Goal: Transaction & Acquisition: Purchase product/service

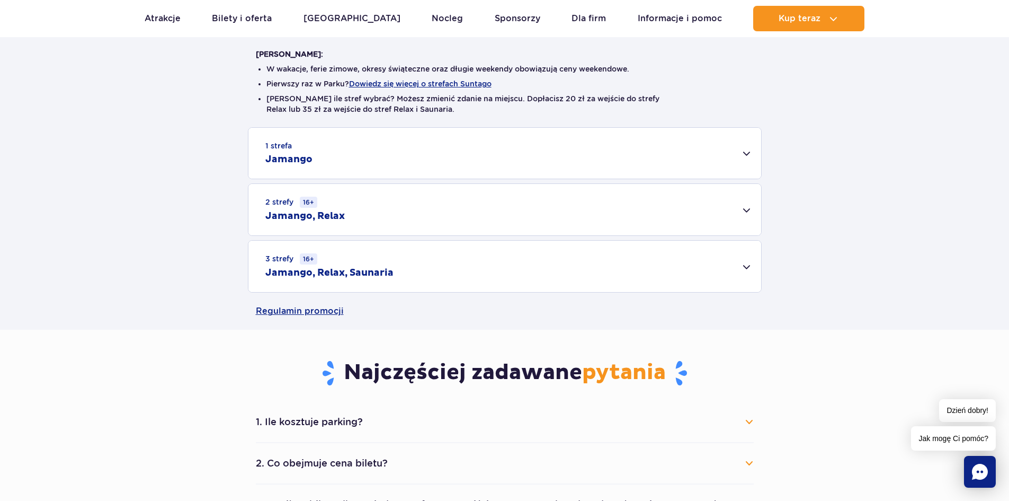
click at [746, 210] on div "2 strefy 16+ Jamango, Relax" at bounding box center [504, 209] width 513 height 51
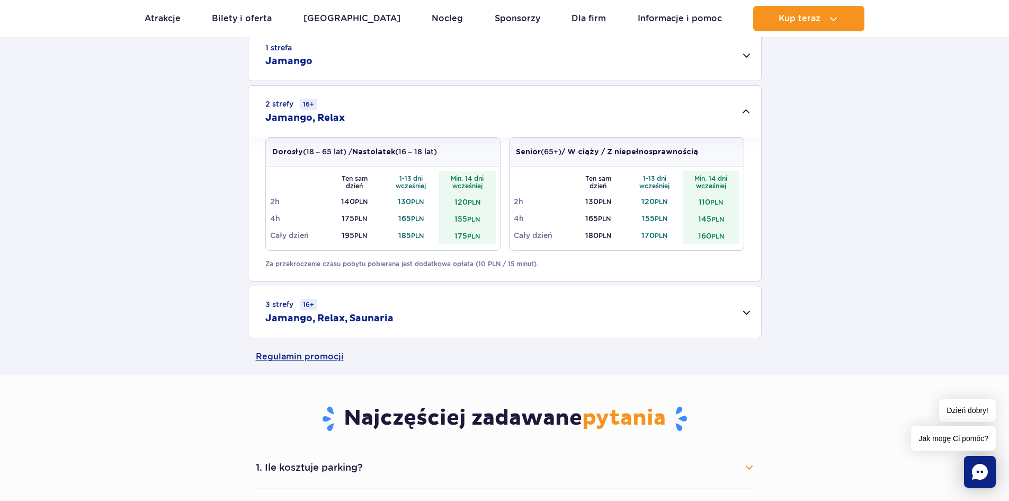
scroll to position [371, 0]
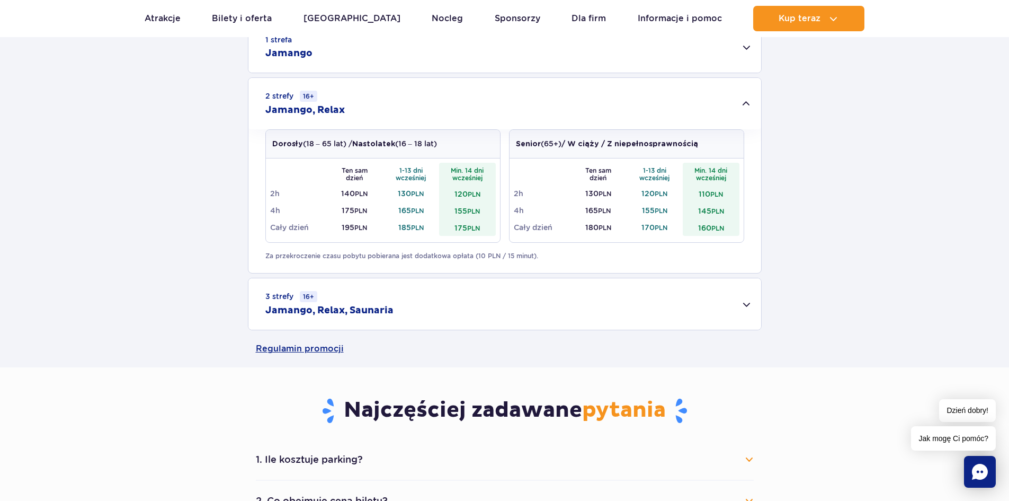
click at [747, 305] on div "3 strefy 16+ Jamango, Relax, Saunaria" at bounding box center [504, 303] width 513 height 51
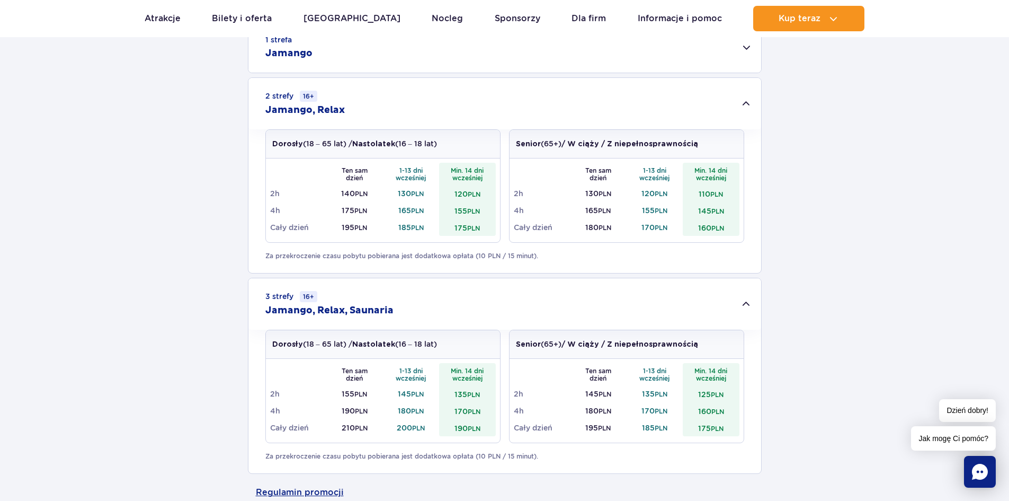
click at [747, 305] on div "3 strefy 16+ Jamango, Relax, Saunaria" at bounding box center [504, 303] width 513 height 51
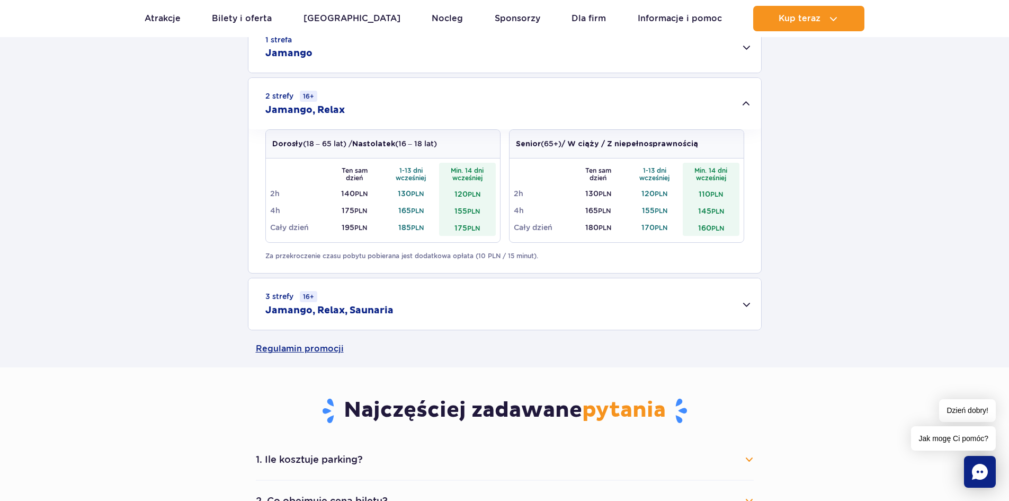
click at [747, 305] on div "3 strefy 16+ Jamango, Relax, Saunaria" at bounding box center [504, 303] width 513 height 51
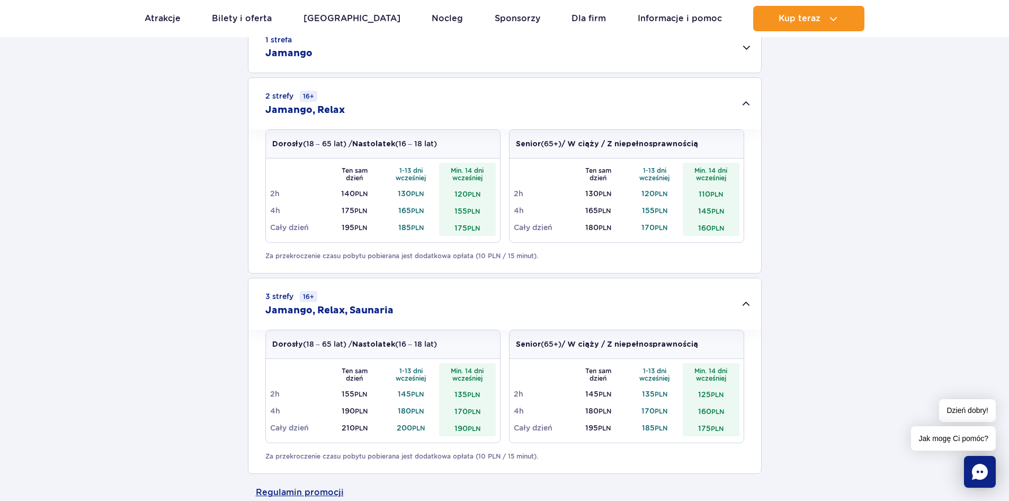
click at [747, 305] on div "3 strefy 16+ Jamango, Relax, Saunaria" at bounding box center [504, 303] width 513 height 51
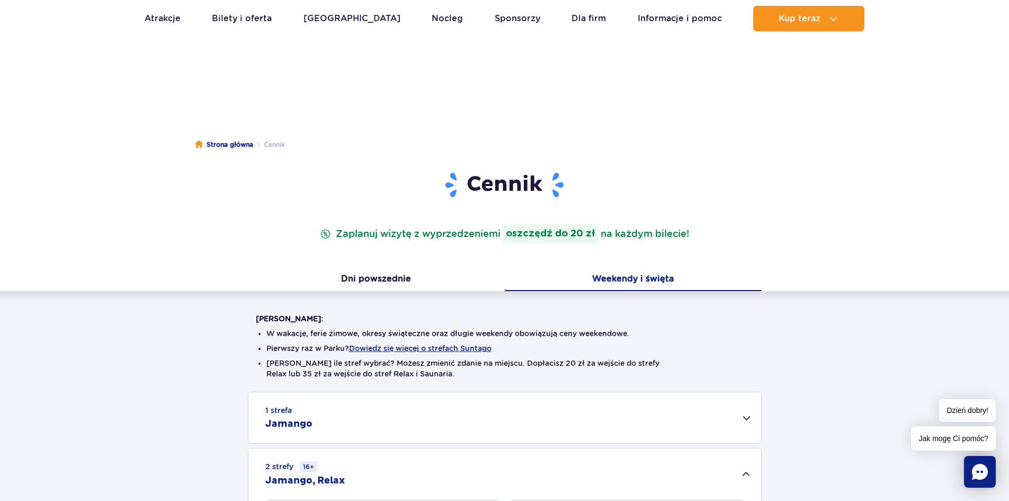
scroll to position [0, 0]
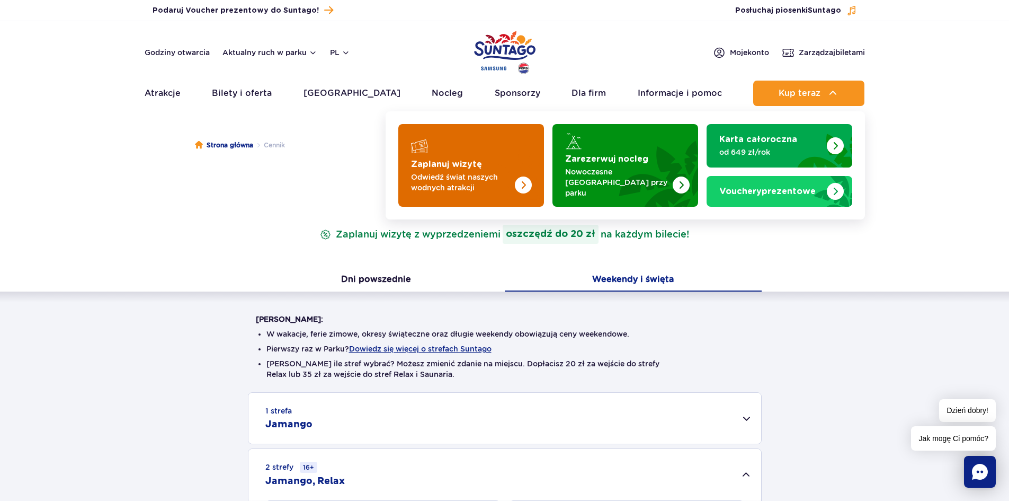
click at [543, 178] on img "Zaplanuj wizytę" at bounding box center [502, 165] width 84 height 83
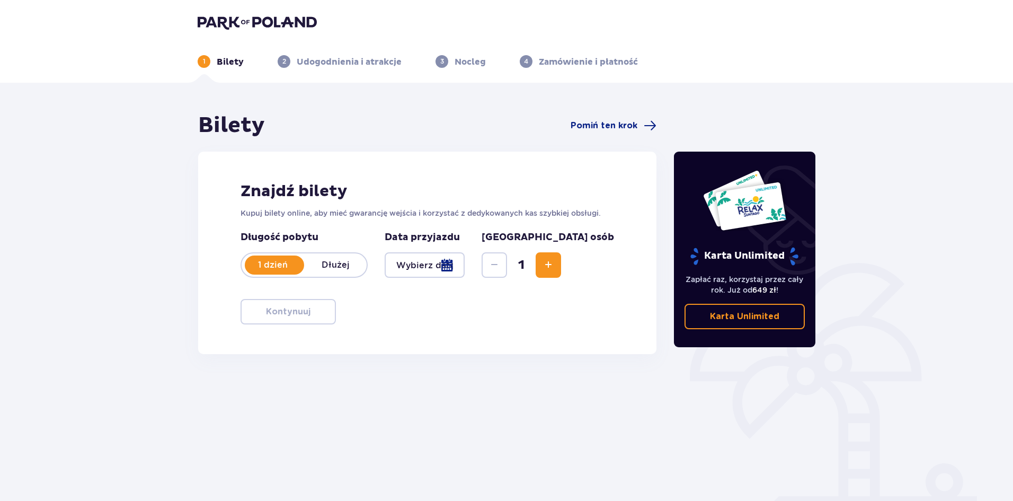
click at [465, 271] on div at bounding box center [425, 264] width 80 height 25
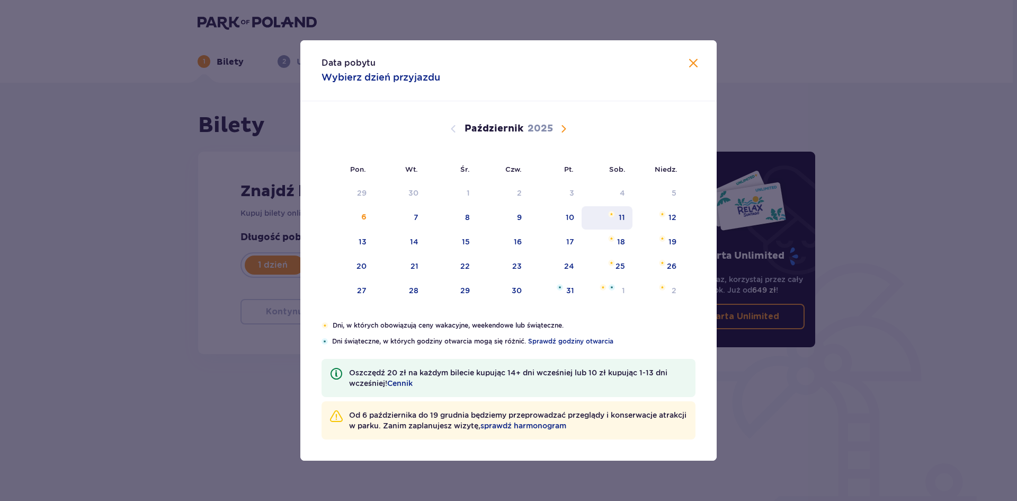
click at [622, 216] on div "11" at bounding box center [622, 217] width 6 height 11
type input "11.10.25"
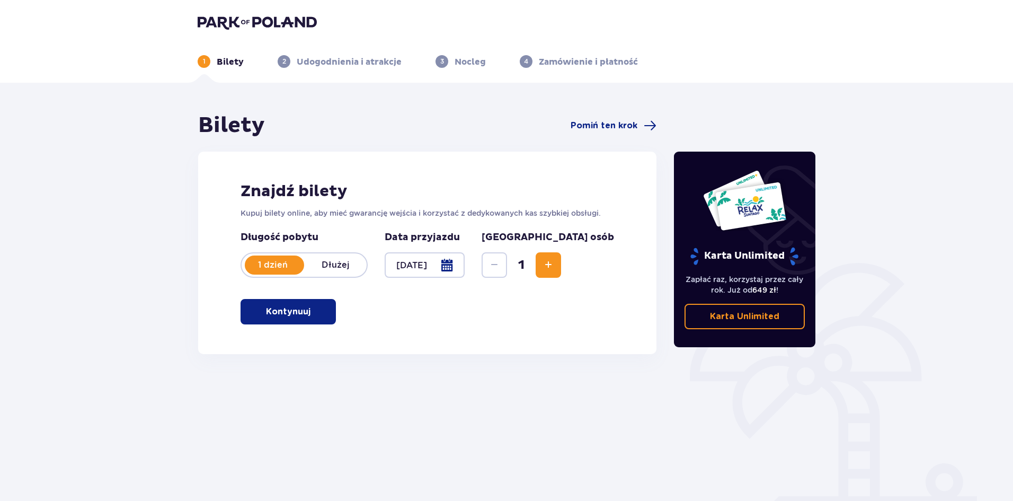
click at [555, 265] on span "Zwiększ" at bounding box center [548, 264] width 13 height 13
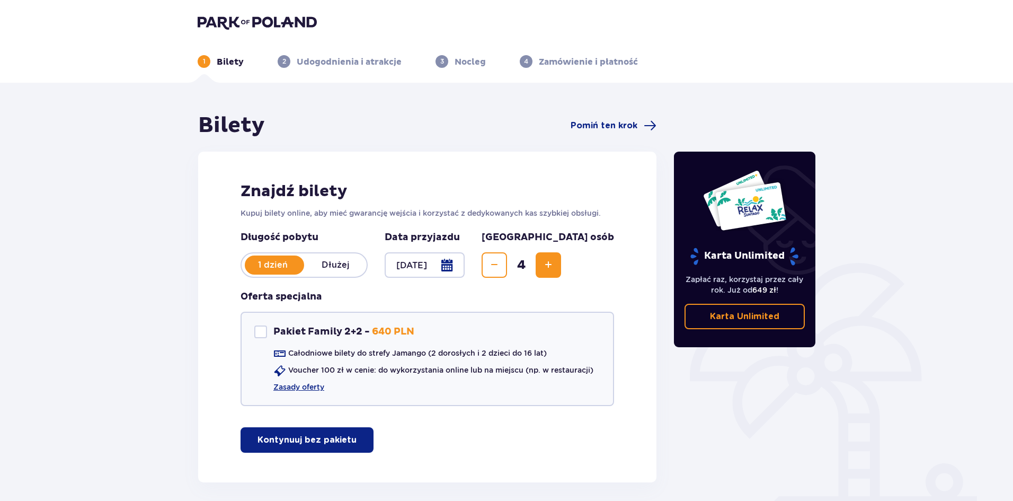
click at [555, 265] on span "Zwiększ" at bounding box center [548, 264] width 13 height 13
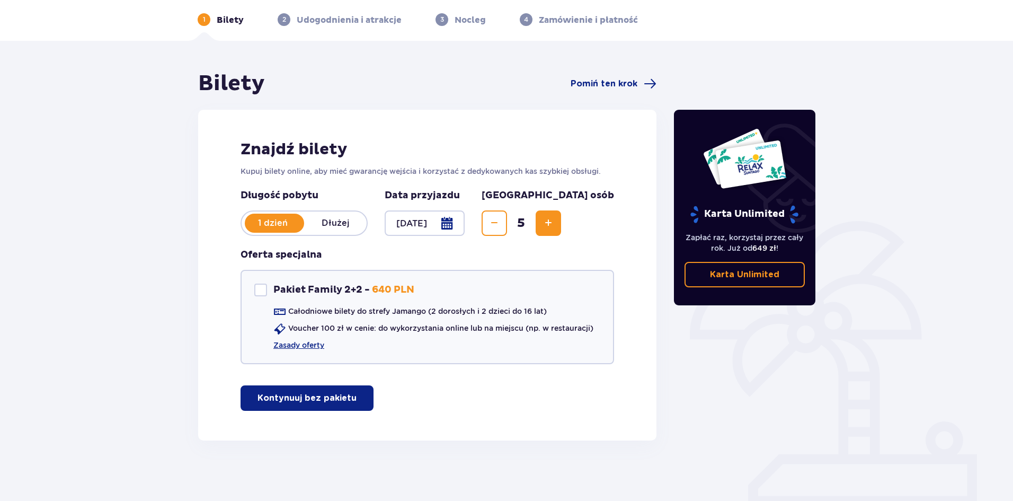
scroll to position [45, 0]
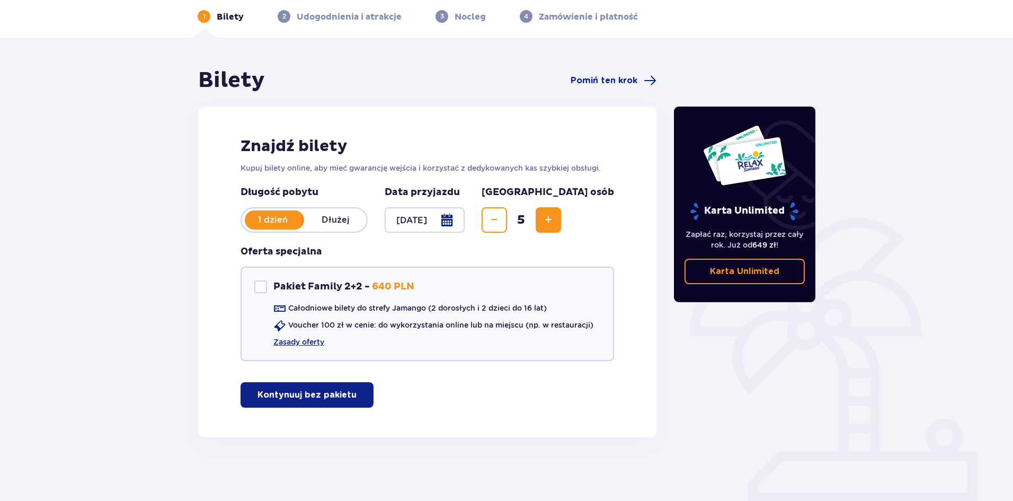
click at [312, 401] on button "Kontynuuj bez pakietu" at bounding box center [306, 394] width 133 height 25
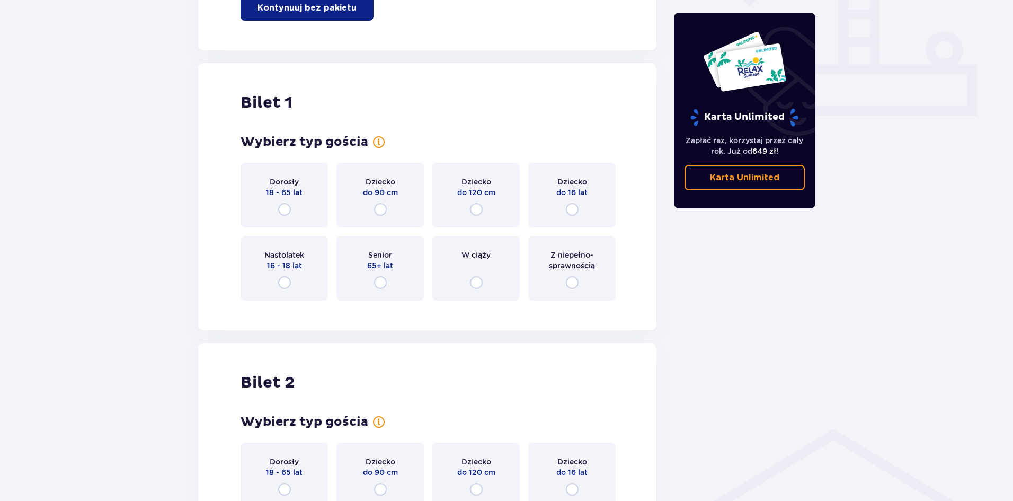
scroll to position [429, 0]
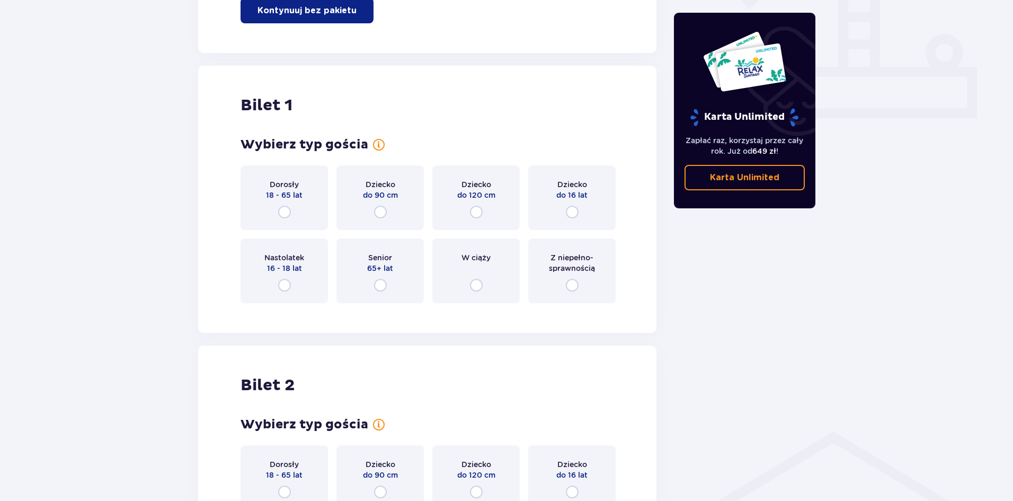
click at [284, 212] on input "radio" at bounding box center [284, 212] width 13 height 13
radio input "true"
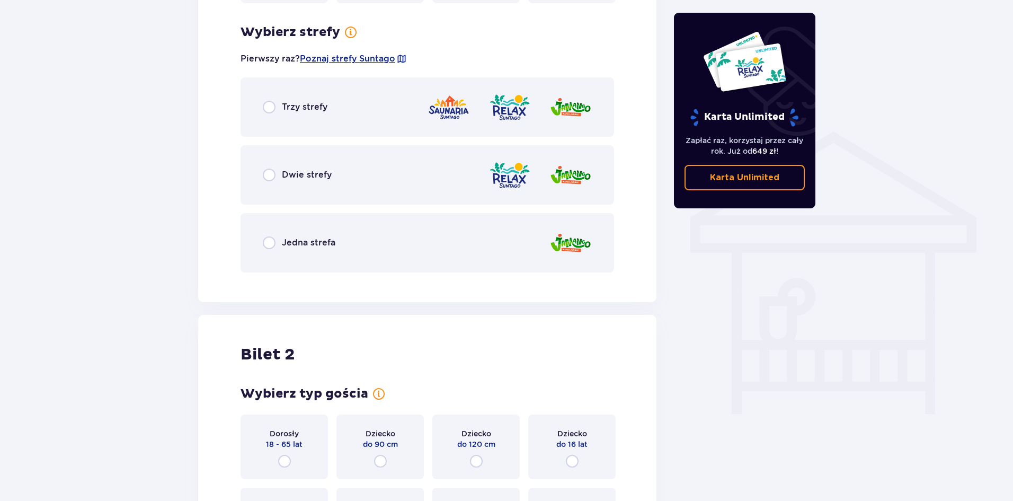
scroll to position [740, 0]
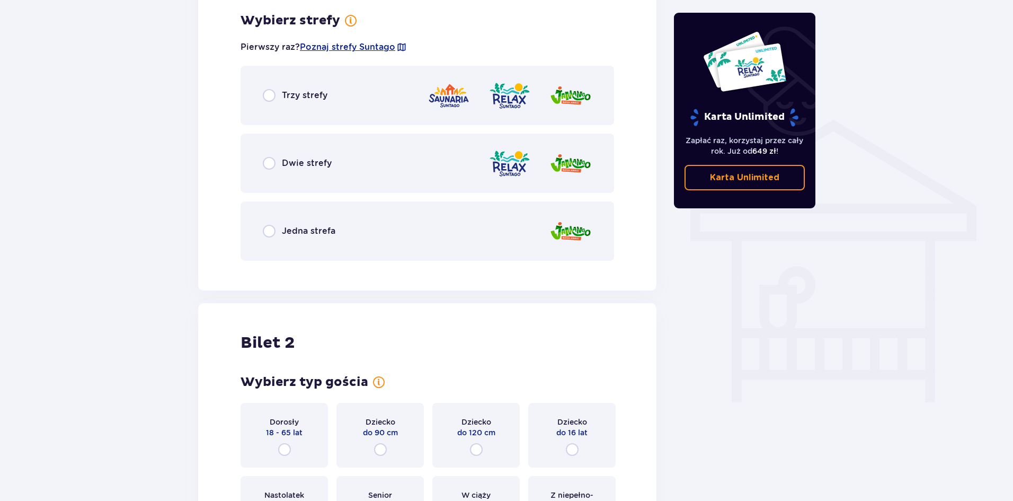
click at [271, 164] on input "radio" at bounding box center [269, 163] width 13 height 13
radio input "true"
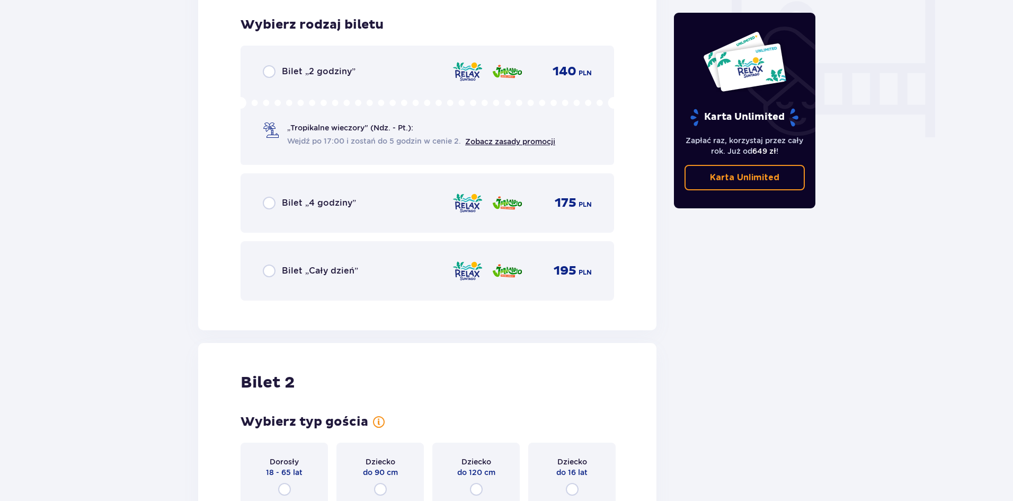
scroll to position [1010, 0]
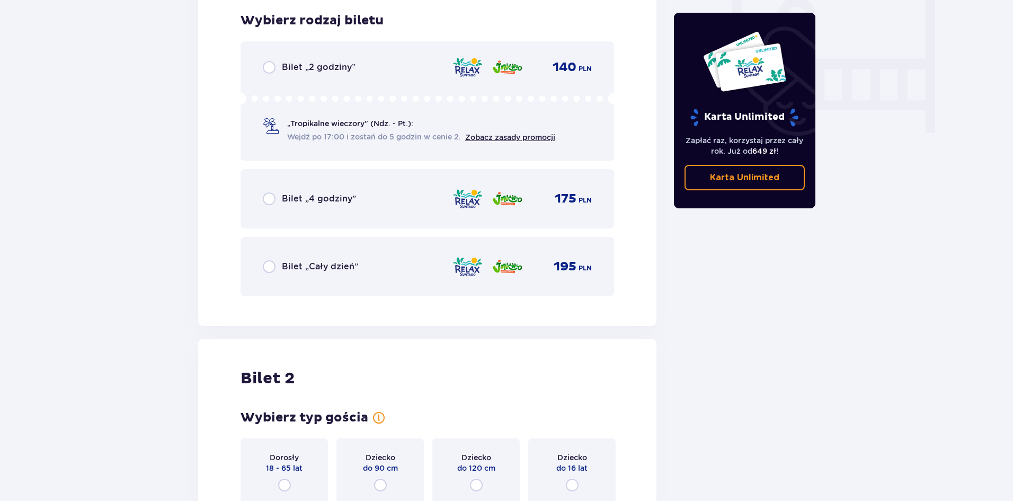
click at [267, 266] on input "radio" at bounding box center [269, 266] width 13 height 13
radio input "true"
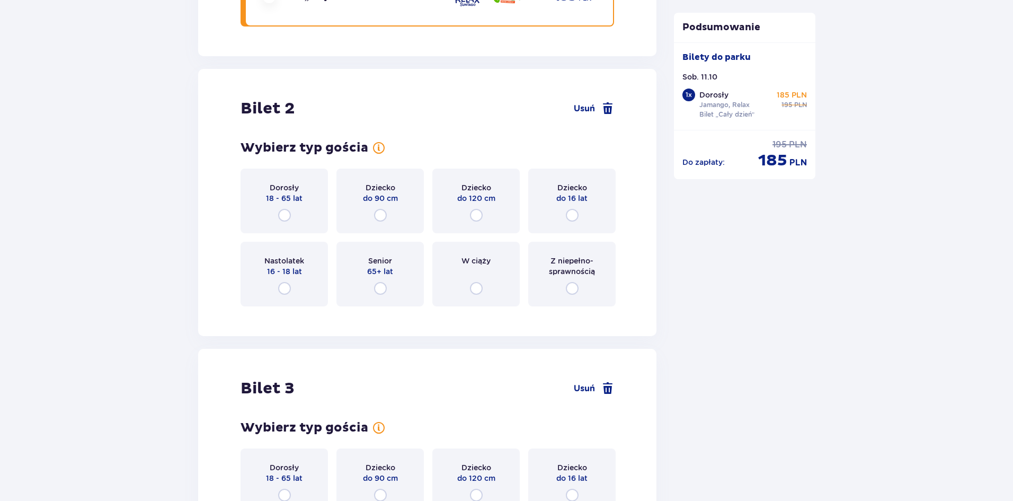
scroll to position [1282, 0]
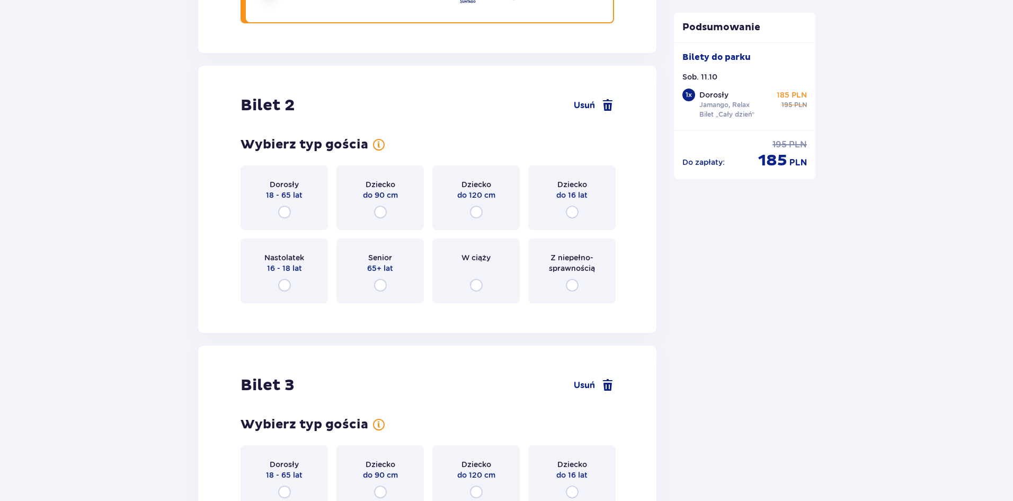
click at [381, 285] on input "radio" at bounding box center [380, 285] width 13 height 13
radio input "true"
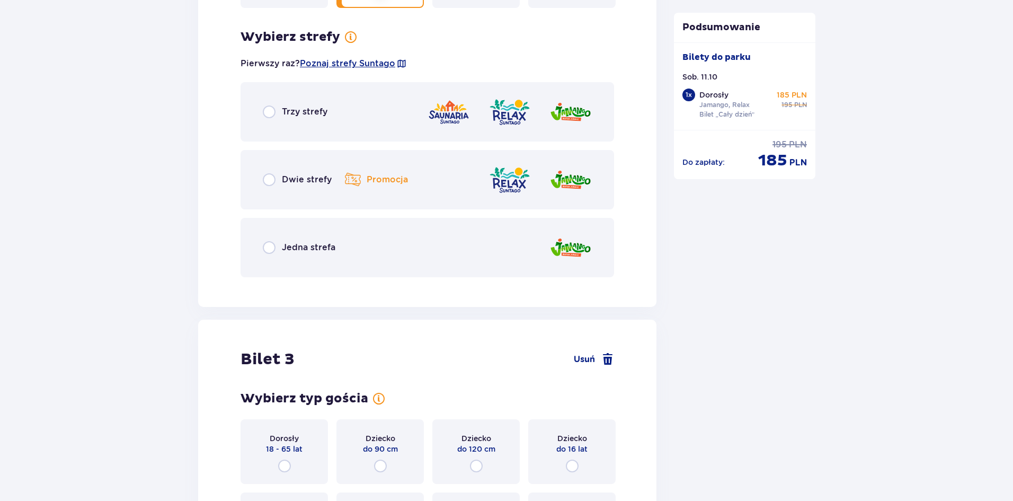
scroll to position [1594, 0]
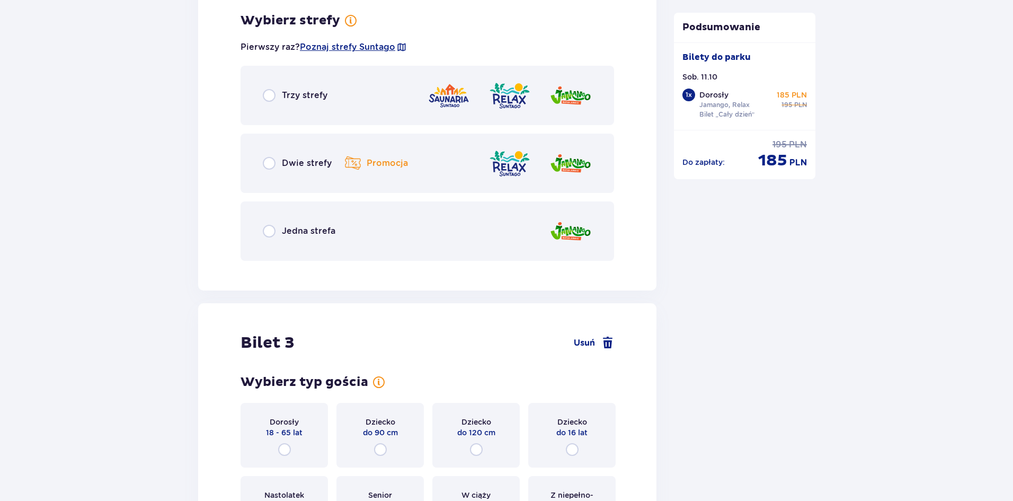
click at [268, 163] on input "radio" at bounding box center [269, 163] width 13 height 13
radio input "true"
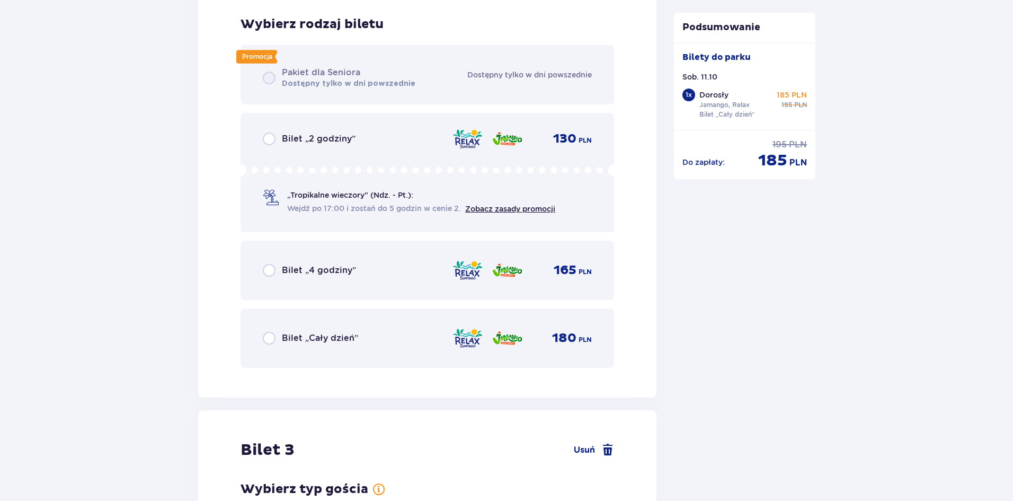
scroll to position [1863, 0]
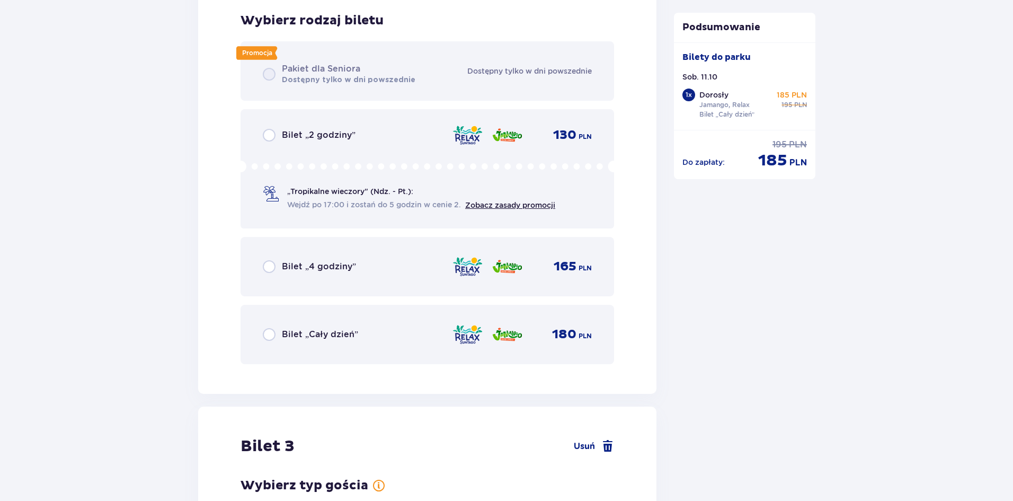
click at [272, 334] on input "radio" at bounding box center [269, 334] width 13 height 13
radio input "true"
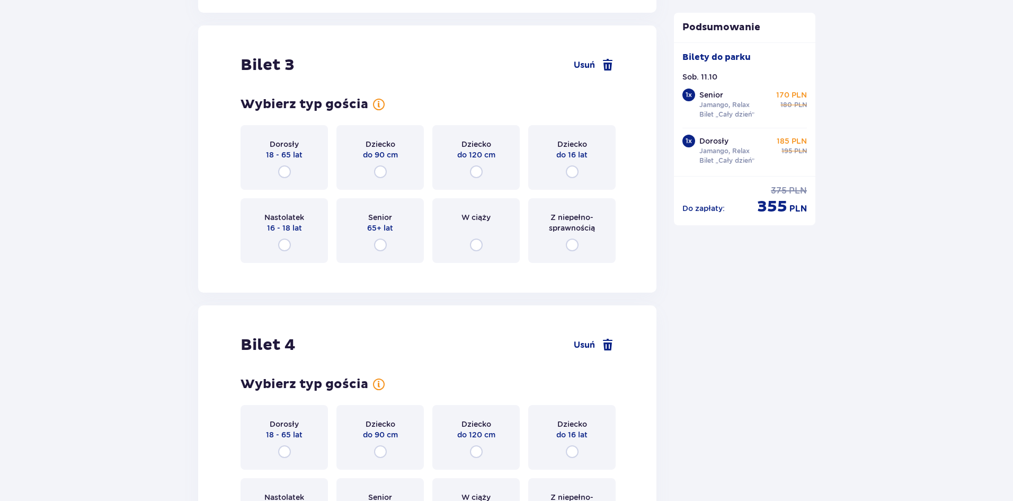
scroll to position [2203, 0]
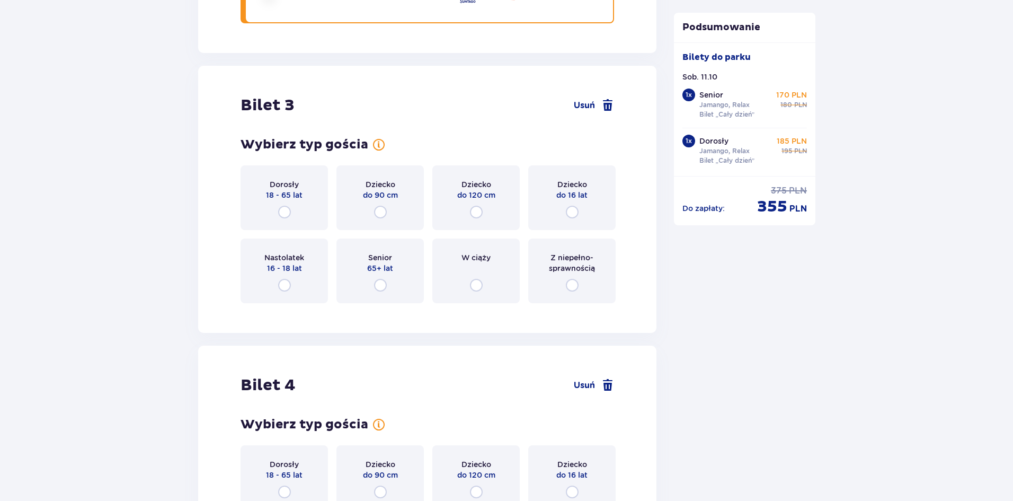
click at [282, 212] on input "radio" at bounding box center [284, 212] width 13 height 13
radio input "true"
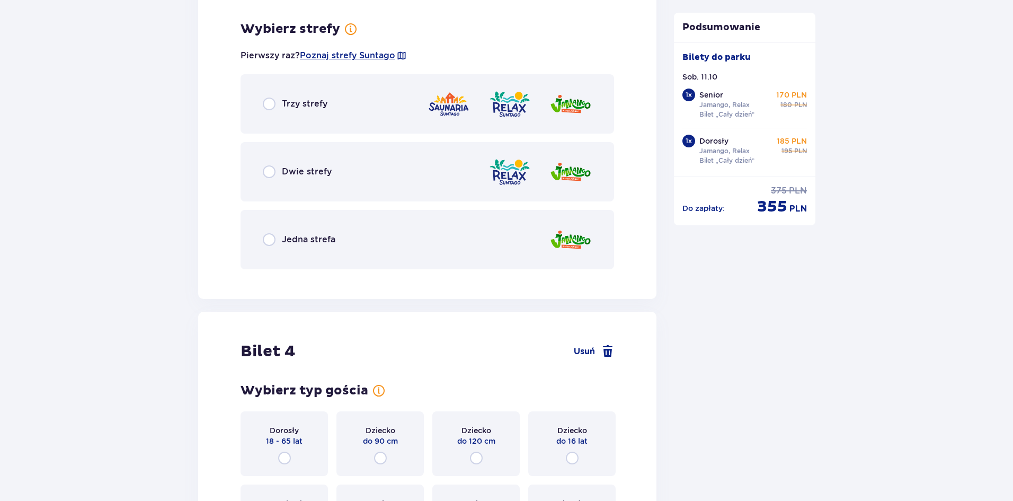
scroll to position [2515, 0]
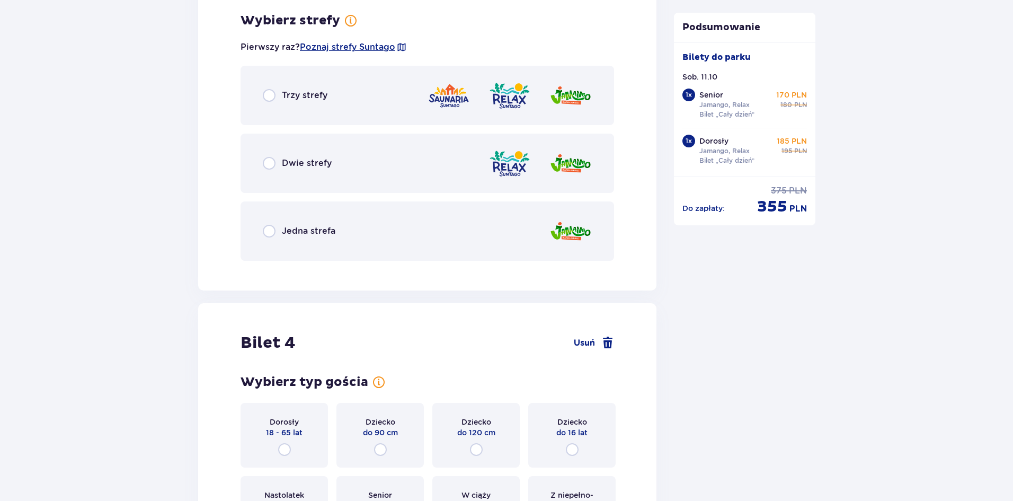
click at [272, 165] on input "radio" at bounding box center [269, 163] width 13 height 13
radio input "true"
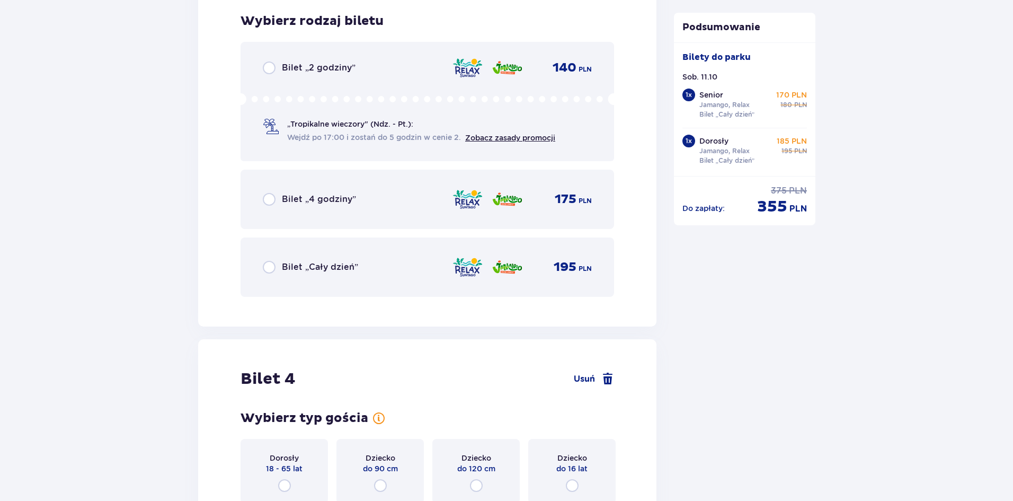
scroll to position [2784, 0]
click at [267, 265] on input "radio" at bounding box center [269, 266] width 13 height 13
radio input "true"
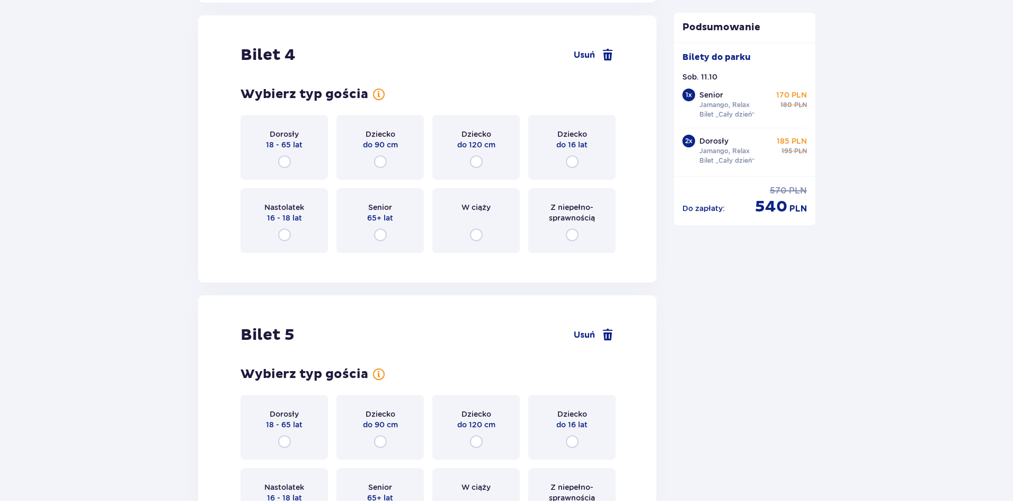
scroll to position [3110, 0]
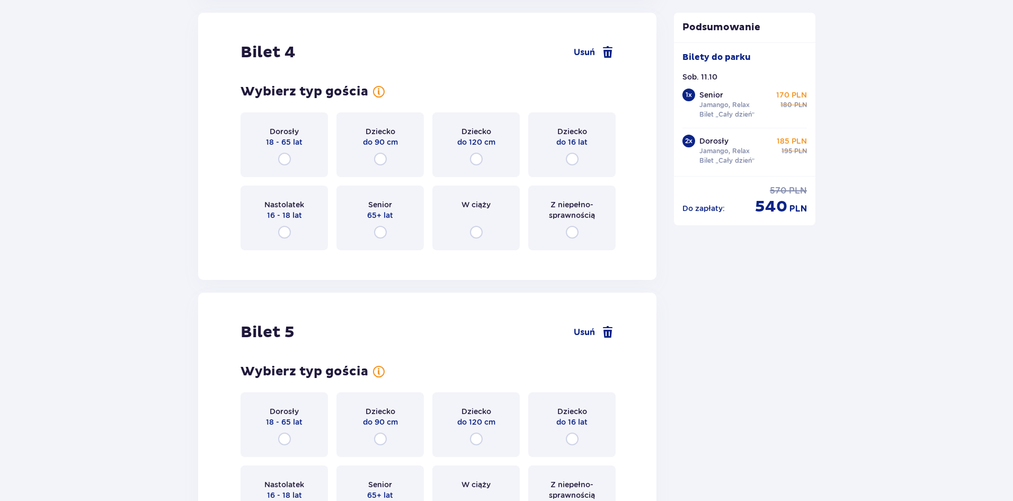
click at [280, 157] on input "radio" at bounding box center [284, 159] width 13 height 13
radio input "true"
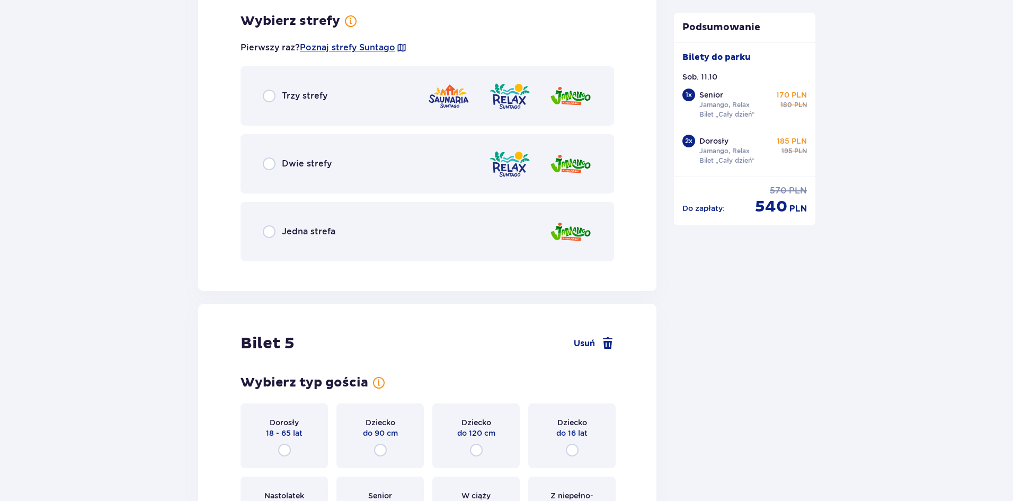
scroll to position [3368, 0]
click at [266, 160] on input "radio" at bounding box center [269, 163] width 13 height 13
radio input "true"
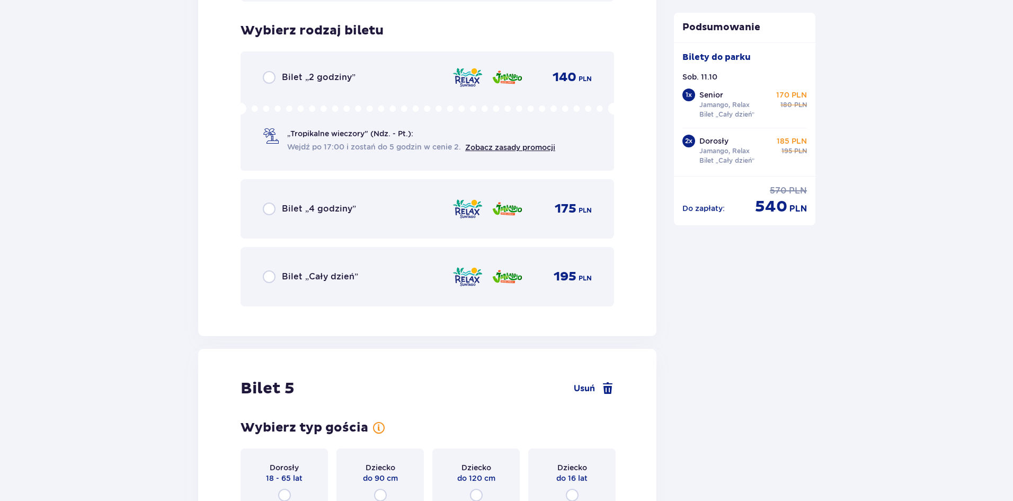
scroll to position [3637, 0]
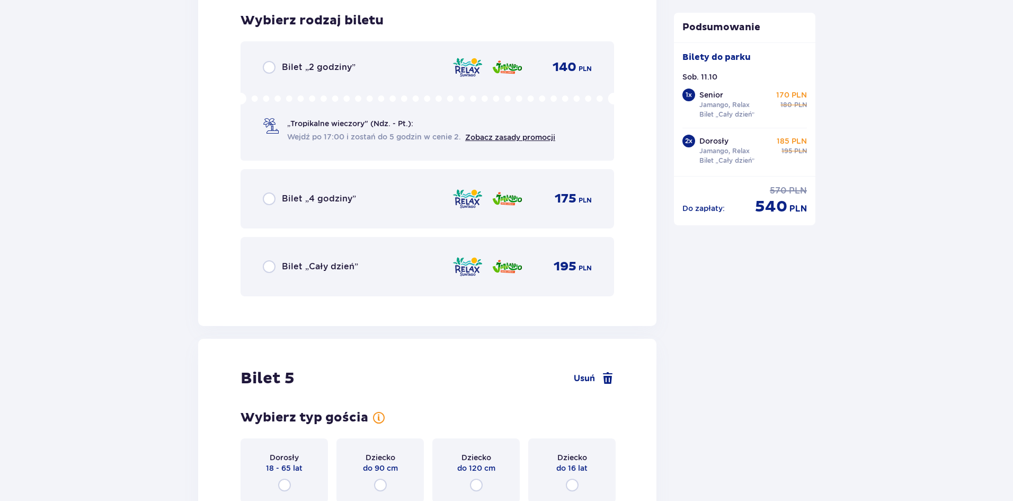
click at [271, 265] on input "radio" at bounding box center [269, 266] width 13 height 13
radio input "true"
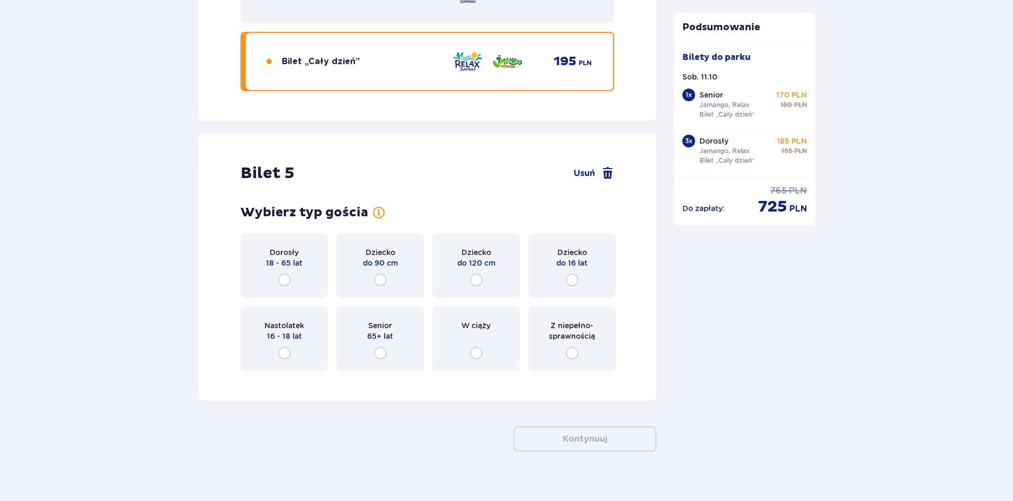
scroll to position [3856, 0]
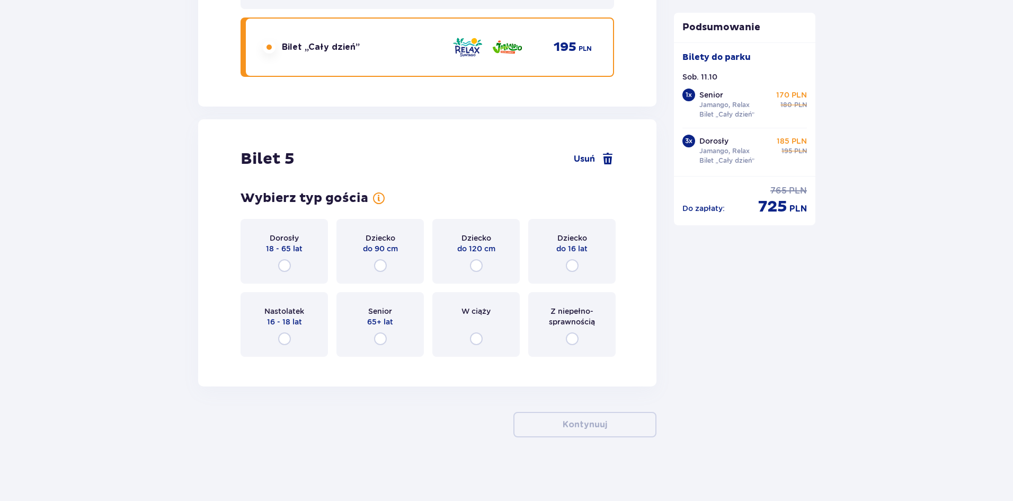
click at [284, 266] on input "radio" at bounding box center [284, 265] width 13 height 13
radio input "true"
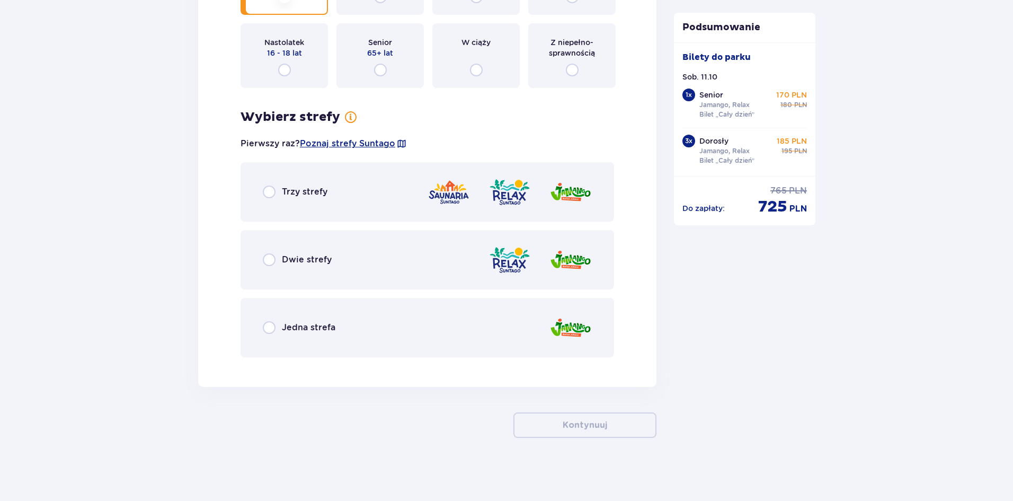
scroll to position [4126, 0]
click at [269, 259] on input "radio" at bounding box center [269, 259] width 13 height 13
radio input "true"
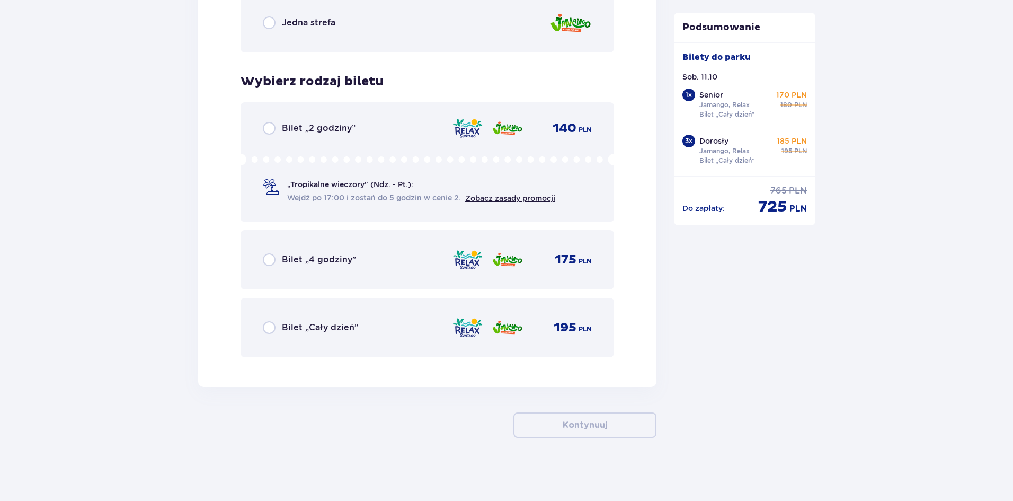
scroll to position [4430, 0]
click at [272, 326] on input "radio" at bounding box center [269, 326] width 13 height 13
radio input "true"
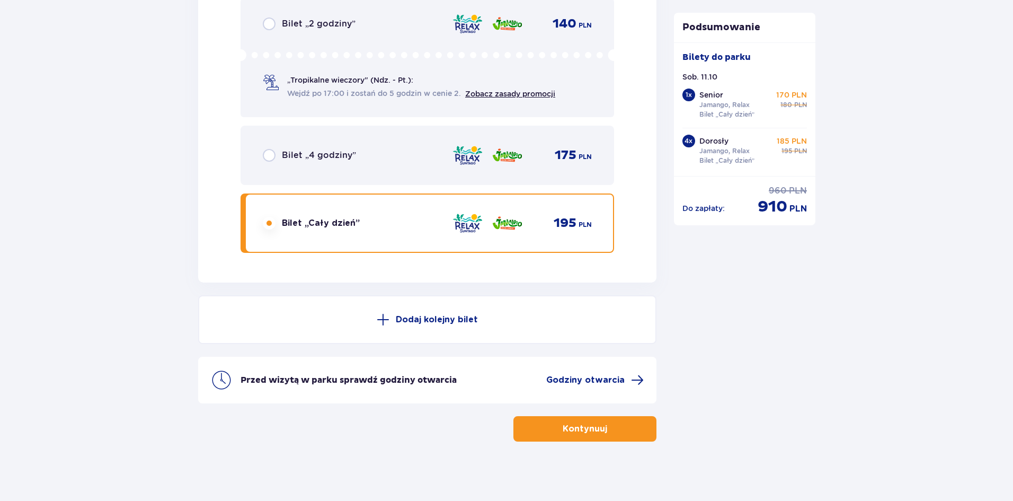
scroll to position [4538, 0]
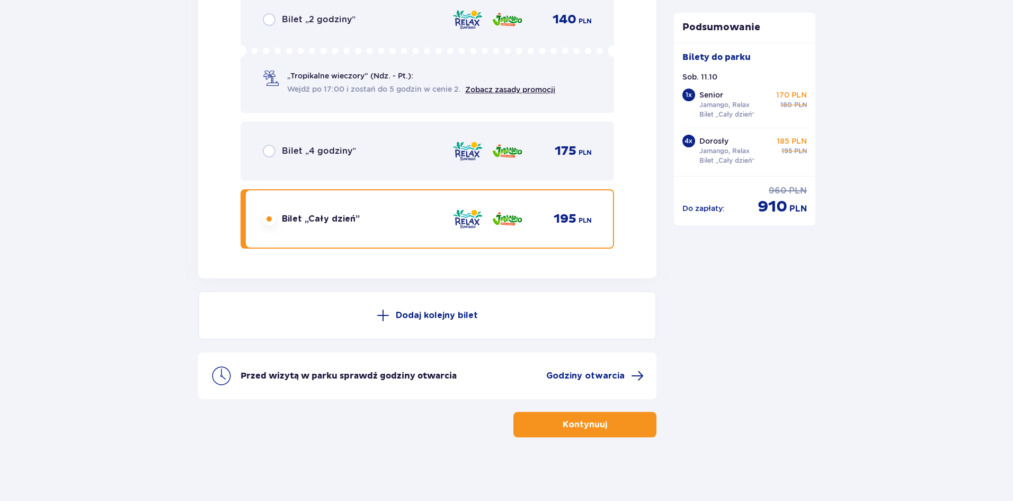
click at [590, 427] on p "Kontynuuj" at bounding box center [584, 424] width 44 height 12
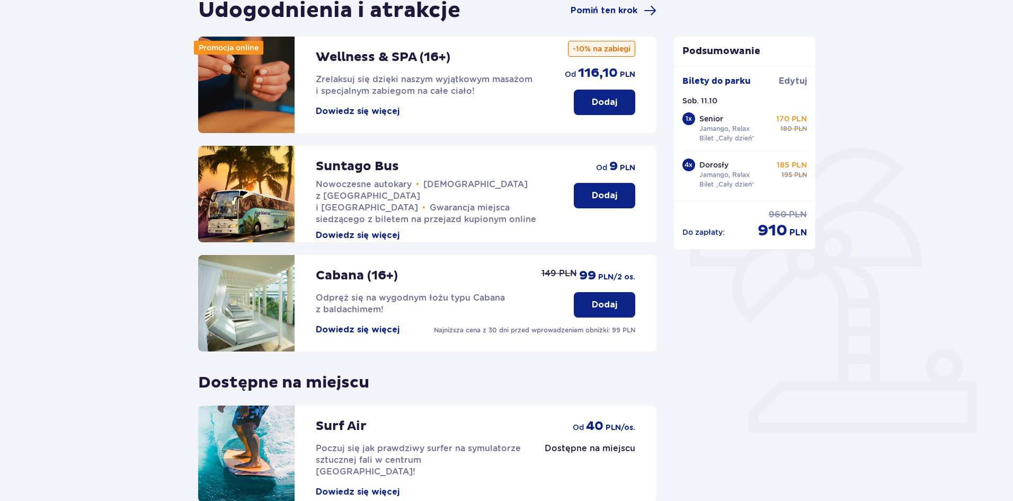
scroll to position [218, 0]
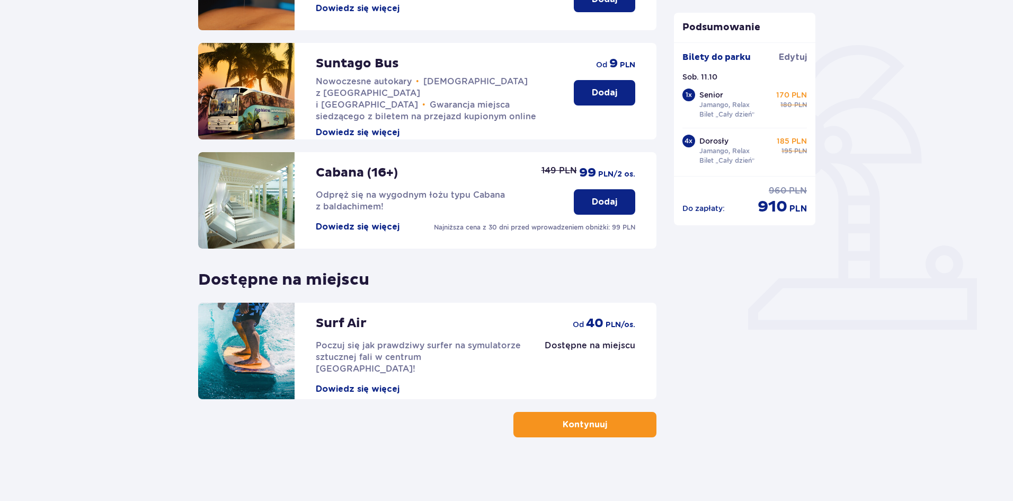
click at [591, 424] on p "Kontynuuj" at bounding box center [584, 424] width 44 height 12
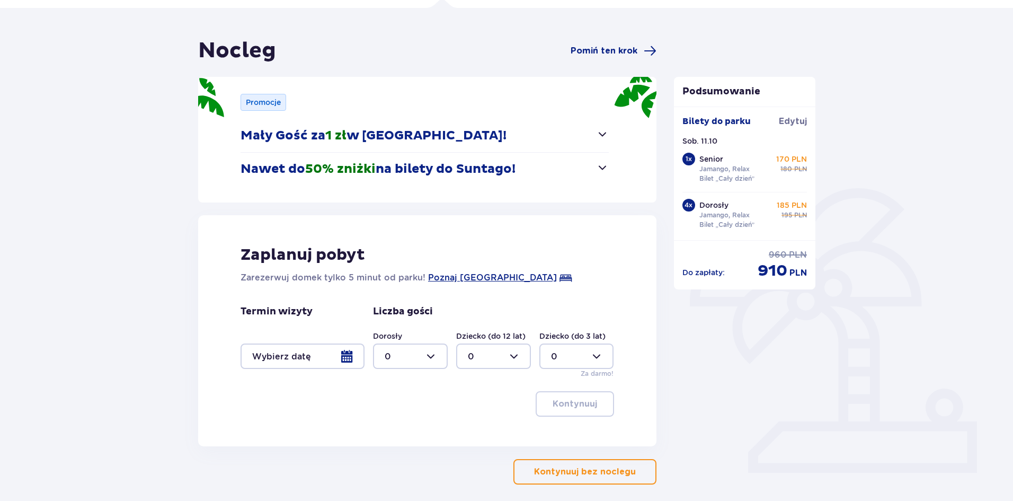
scroll to position [122, 0]
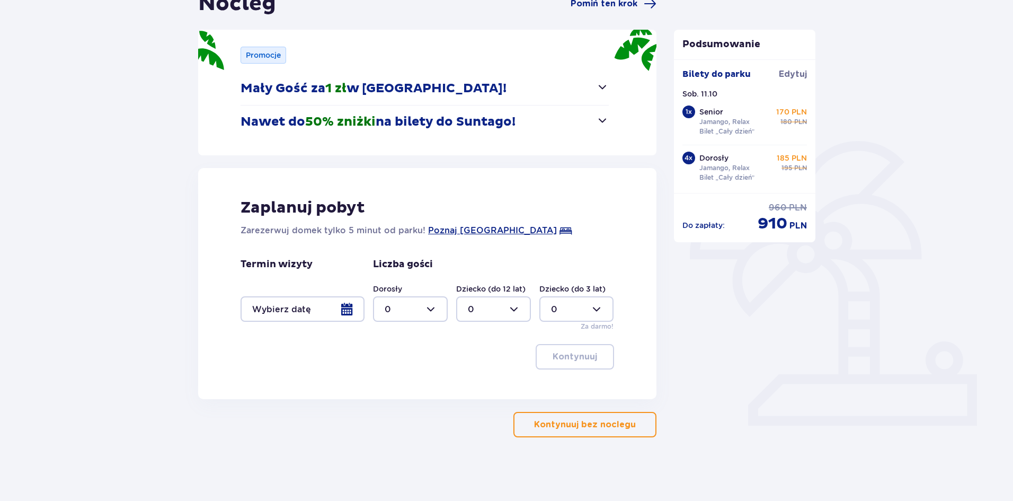
click at [578, 427] on p "Kontynuuj bez noclegu" at bounding box center [585, 424] width 102 height 12
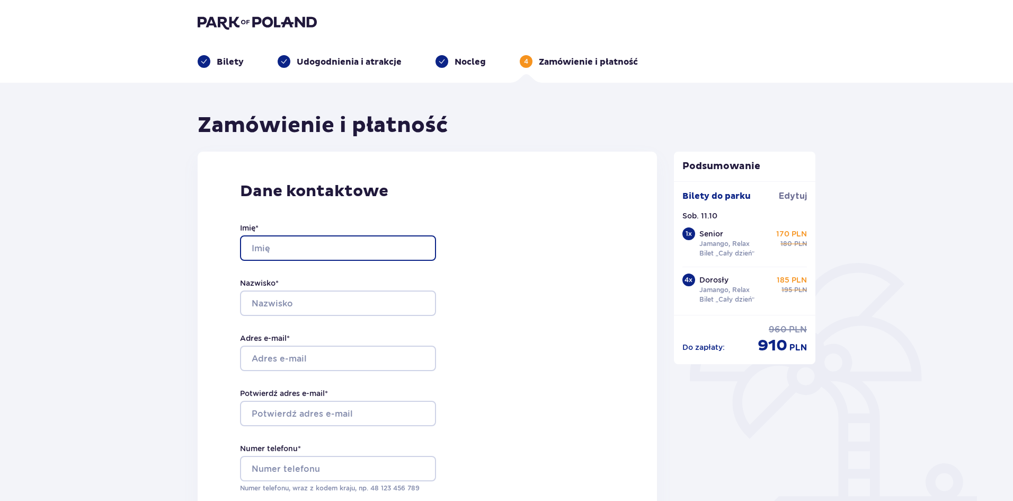
click at [277, 247] on input "Imię *" at bounding box center [338, 247] width 196 height 25
type input "Mariusz"
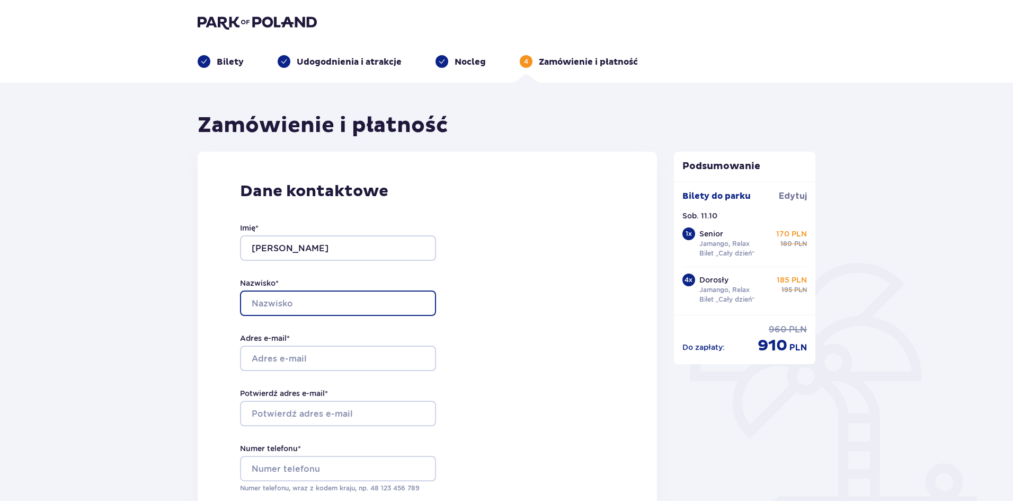
type input "Janiszewski"
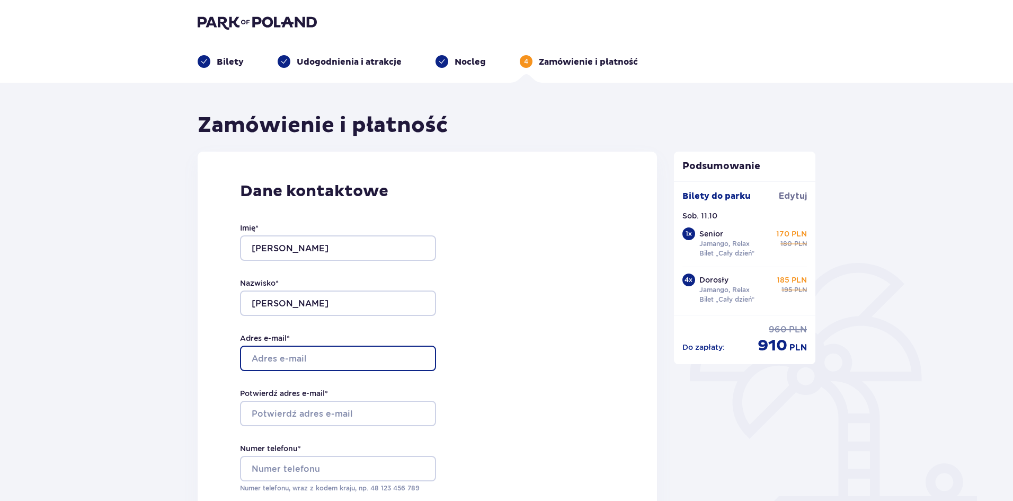
type input "janiszewski555@gmail.com"
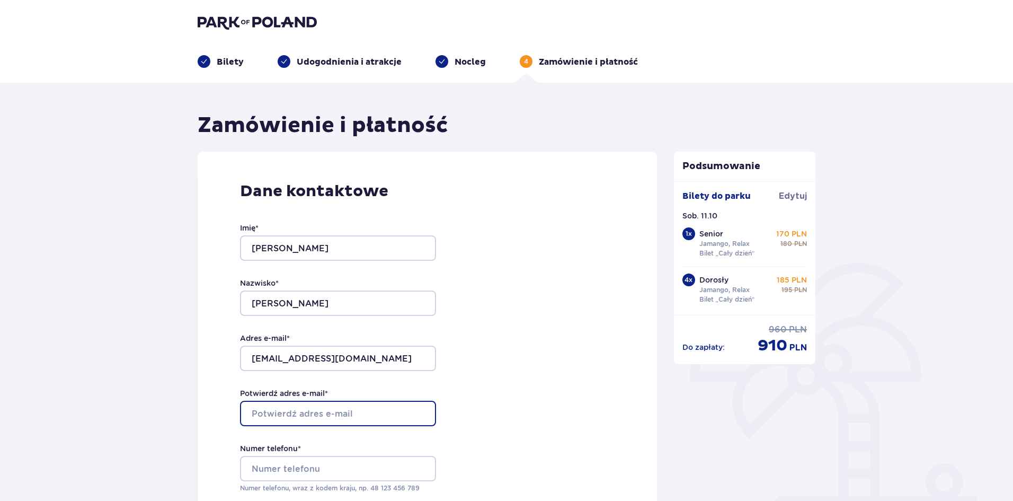
type input "janiszewski555@gmail.com"
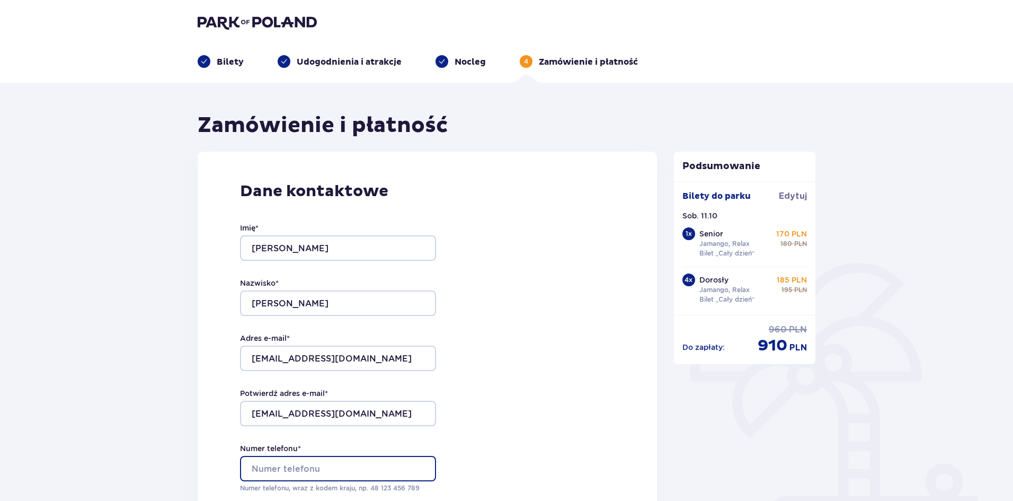
type input "789075240"
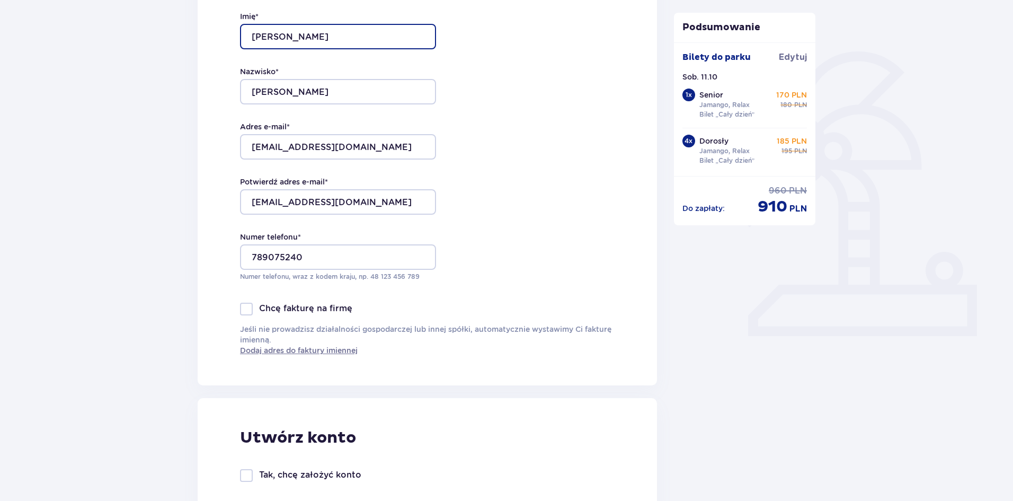
scroll to position [318, 0]
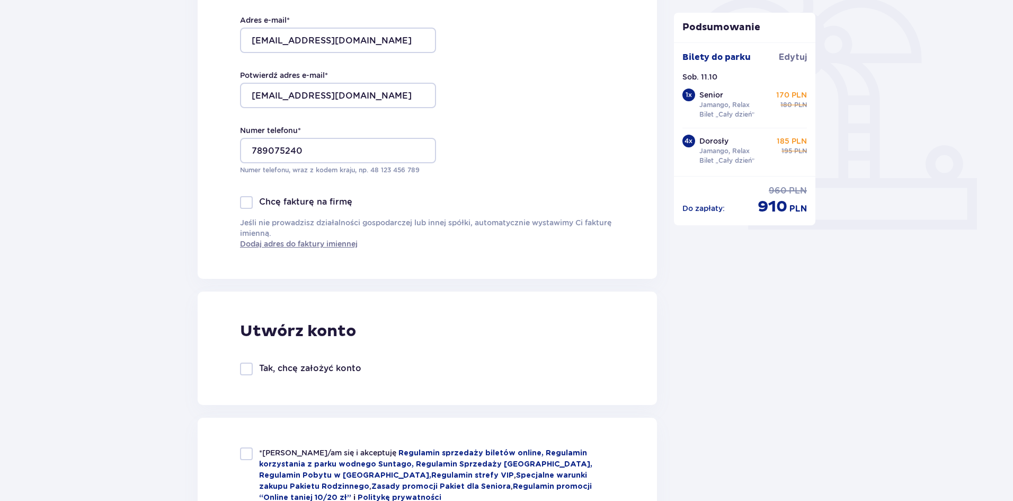
click at [247, 204] on div at bounding box center [246, 202] width 13 height 13
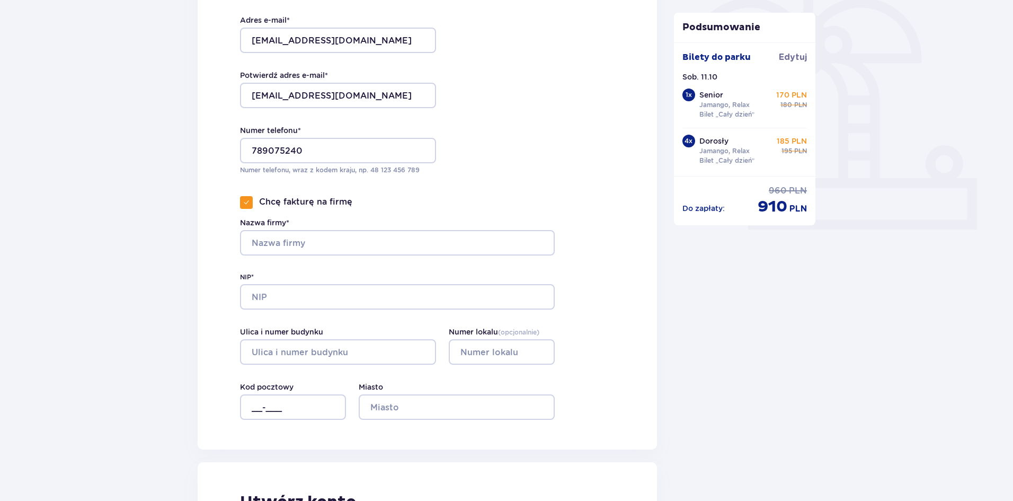
click at [243, 204] on span at bounding box center [246, 202] width 6 height 6
checkbox input "false"
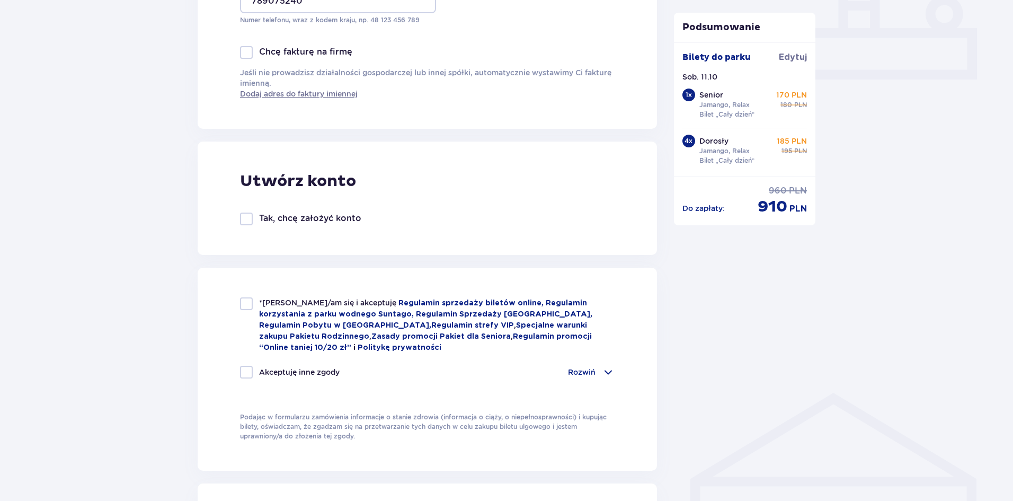
scroll to position [477, 0]
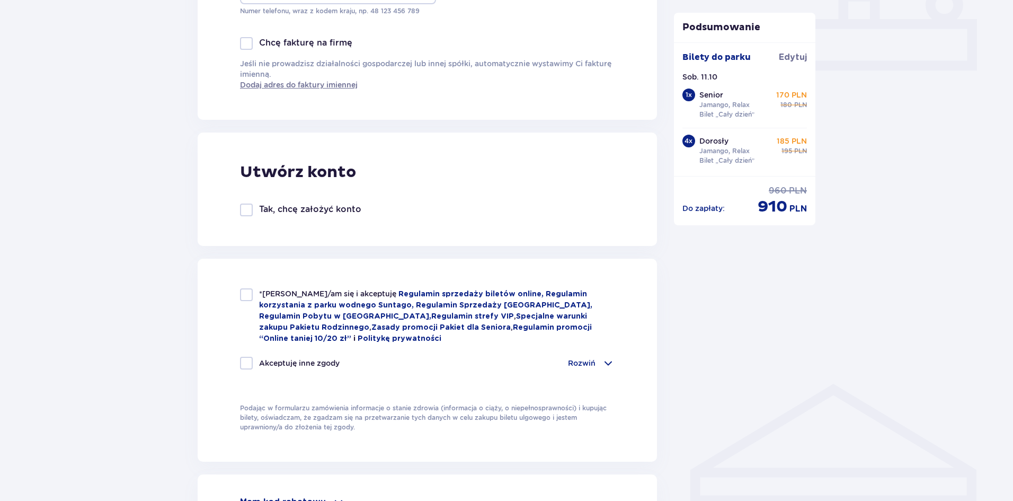
click at [247, 292] on div at bounding box center [246, 294] width 13 height 13
checkbox input "true"
click at [246, 361] on div at bounding box center [246, 362] width 13 height 13
checkbox input "true"
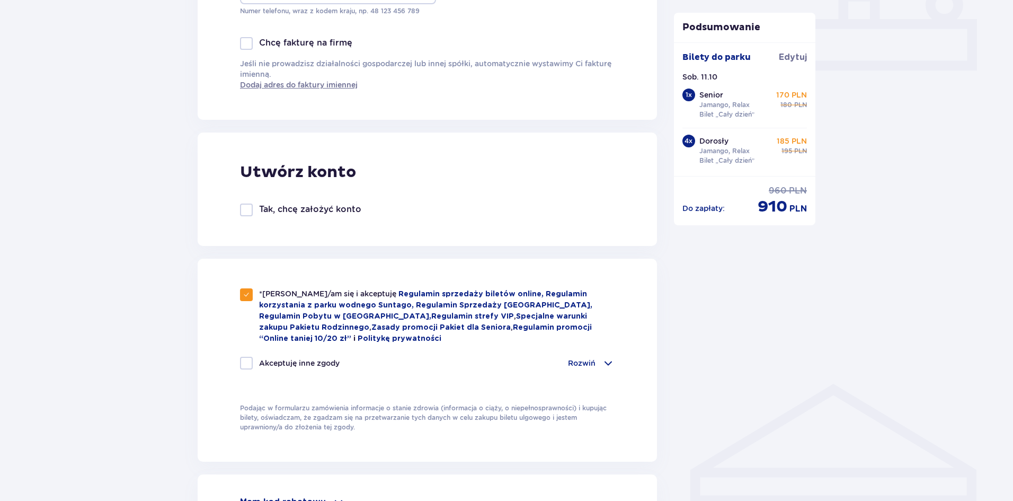
checkbox input "true"
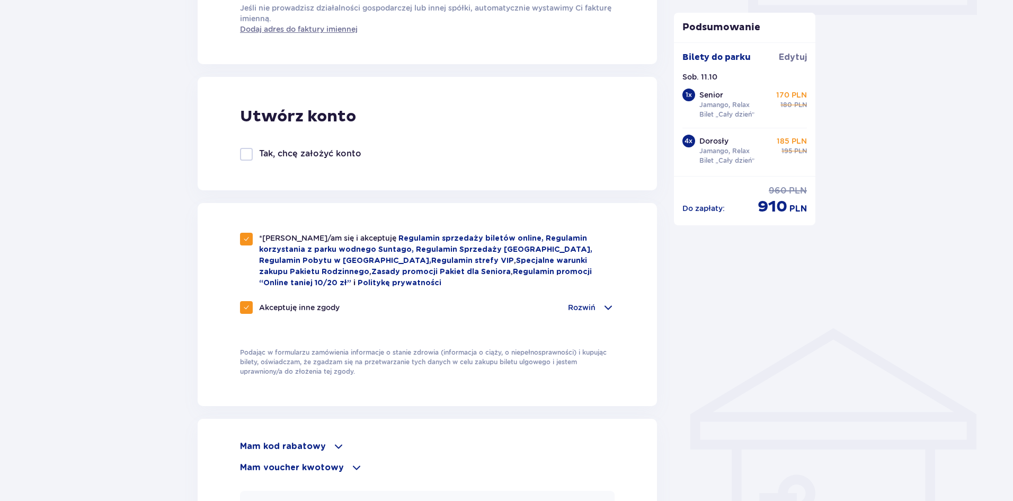
scroll to position [371, 0]
